Goal: Navigation & Orientation: Find specific page/section

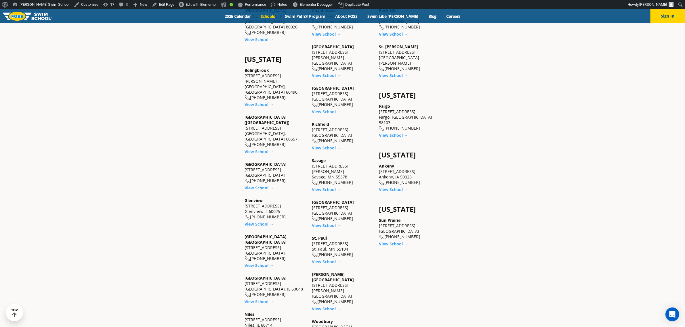
scroll to position [431, 0]
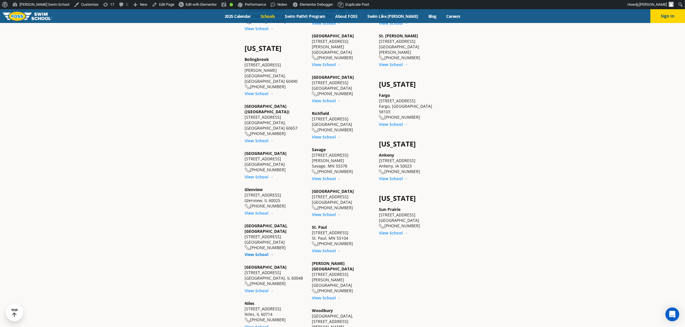
click at [245, 252] on link "View School →" at bounding box center [259, 254] width 29 height 5
